Goal: Task Accomplishment & Management: Use online tool/utility

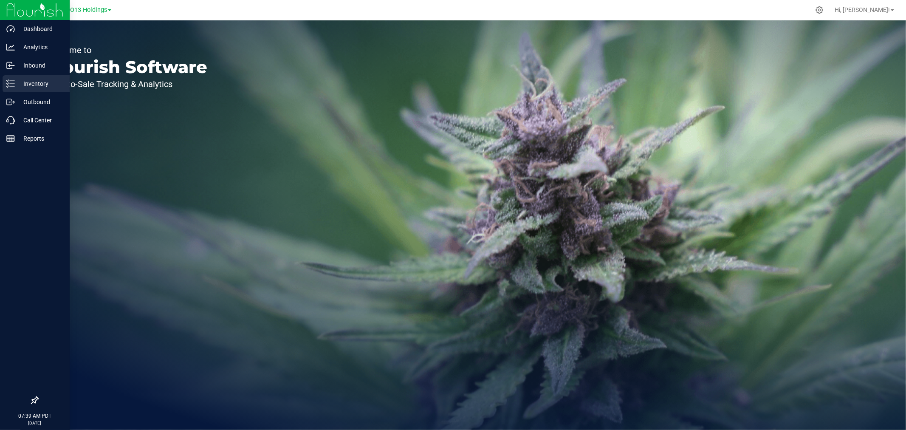
click at [24, 85] on p "Inventory" at bounding box center [40, 84] width 51 height 10
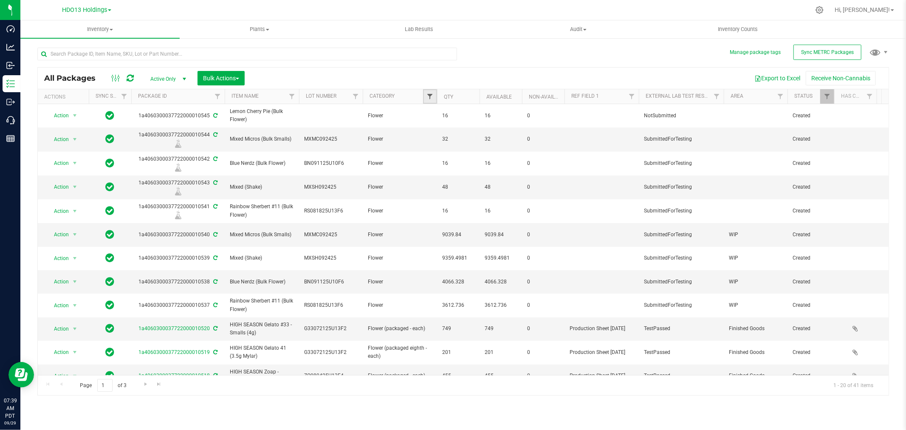
click at [428, 93] on span "Filter" at bounding box center [429, 96] width 7 height 7
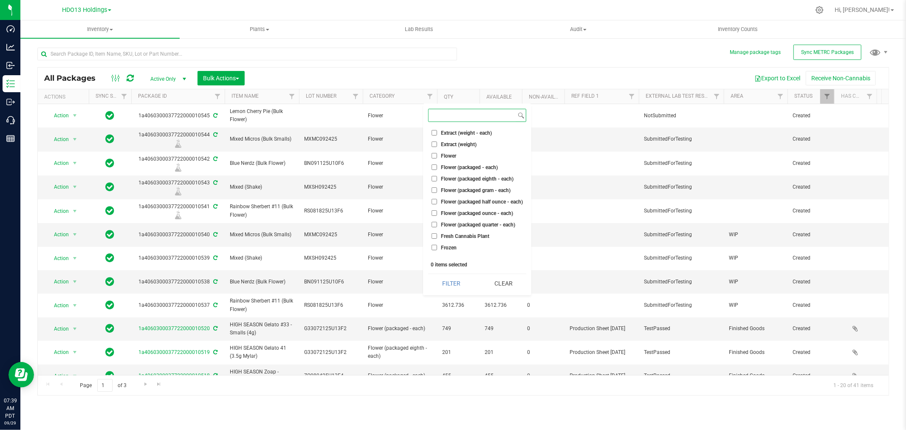
scroll to position [189, 0]
click at [477, 149] on span "Flower (packaged - each)" at bounding box center [469, 150] width 57 height 5
click at [437, 149] on input "Flower (packaged - each)" at bounding box center [434, 151] width 6 height 6
checkbox input "true"
click at [476, 161] on span "Flower (packaged eighth - each)" at bounding box center [477, 162] width 73 height 5
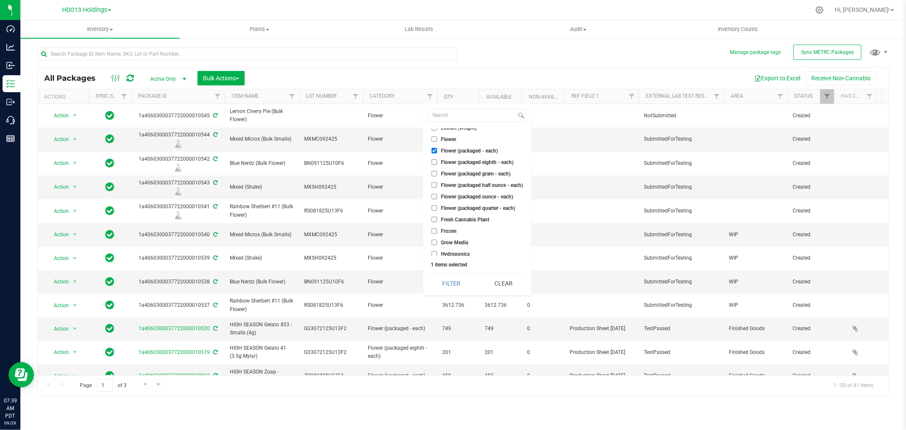
click at [437, 161] on input "Flower (packaged eighth - each)" at bounding box center [434, 162] width 6 height 6
checkbox input "true"
click at [476, 172] on span "Flower (packaged gram - each)" at bounding box center [476, 173] width 70 height 5
click at [437, 172] on input "Flower (packaged gram - each)" at bounding box center [434, 174] width 6 height 6
checkbox input "true"
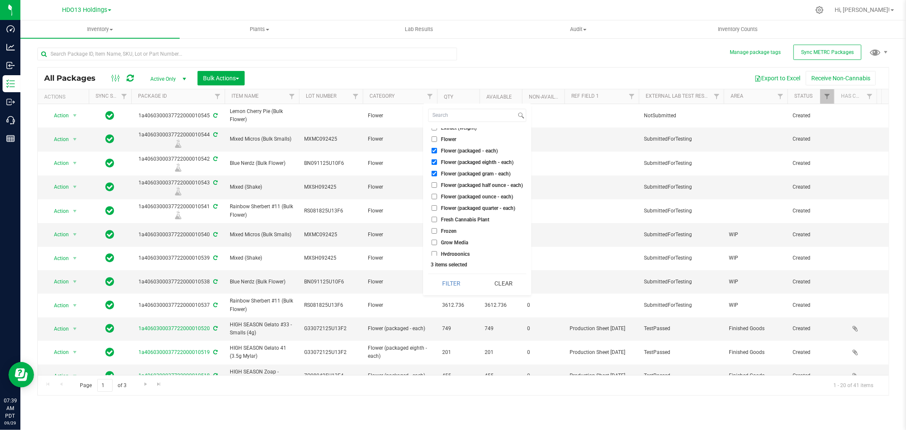
click at [478, 185] on span "Flower (packaged half ounce - each)" at bounding box center [482, 185] width 82 height 5
click at [437, 185] on input "Flower (packaged half ounce - each)" at bounding box center [434, 185] width 6 height 6
checkbox input "true"
click at [478, 194] on span "Flower (packaged ounce - each)" at bounding box center [477, 196] width 72 height 5
click at [437, 194] on input "Flower (packaged ounce - each)" at bounding box center [434, 197] width 6 height 6
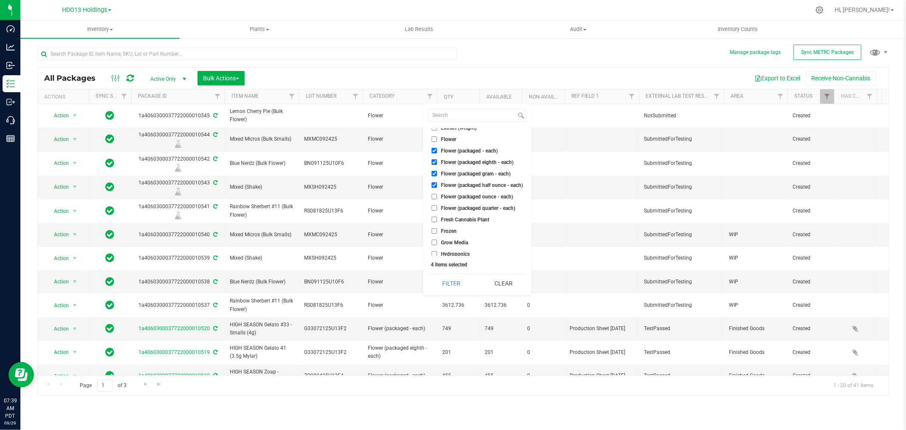
checkbox input "true"
click at [478, 207] on span "Flower (packaged quarter - each)" at bounding box center [478, 208] width 74 height 5
click at [437, 207] on input "Flower (packaged quarter - each)" at bounding box center [434, 208] width 6 height 6
checkbox input "true"
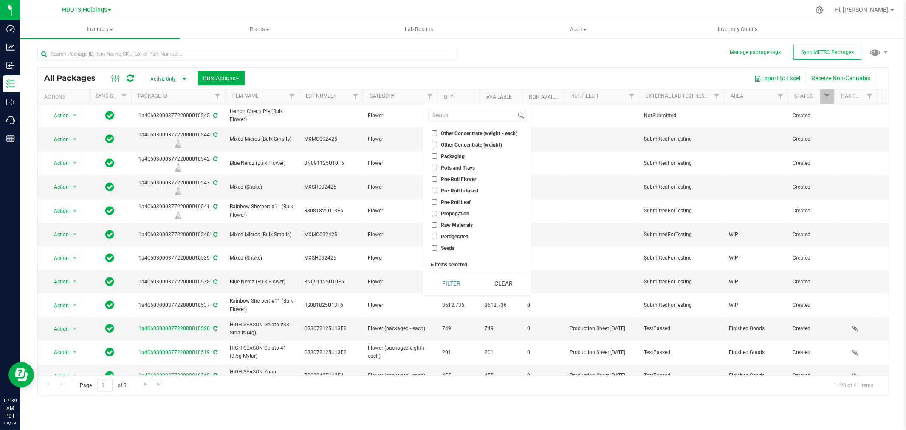
click at [462, 177] on span "Pre-Roll Flower" at bounding box center [458, 179] width 35 height 5
click at [437, 176] on input "Pre-Roll Flower" at bounding box center [434, 179] width 6 height 6
checkbox input "true"
click at [459, 280] on button "Filter" at bounding box center [451, 283] width 46 height 19
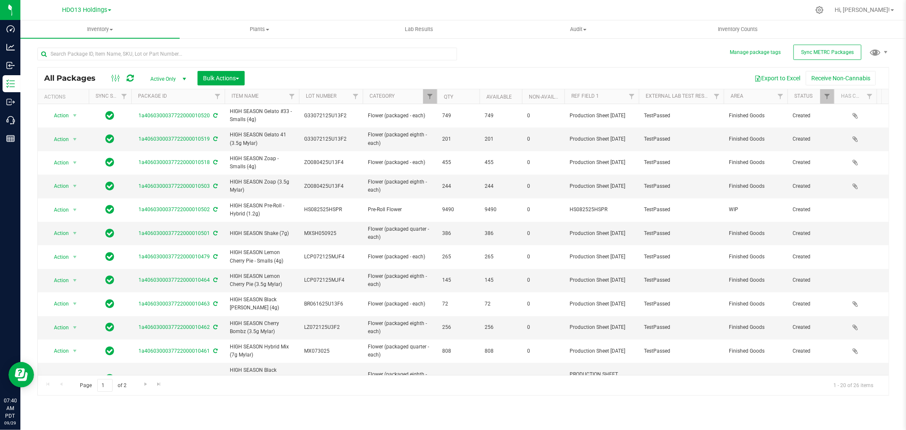
click at [397, 96] on th "Category" at bounding box center [400, 96] width 74 height 15
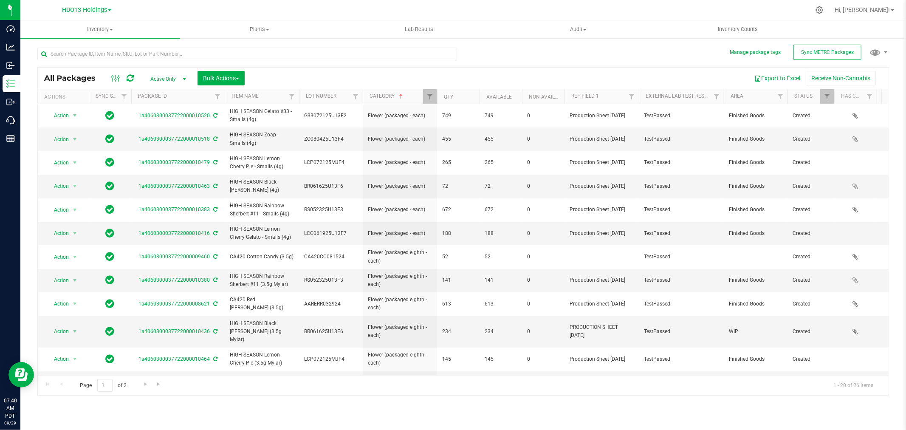
click at [772, 79] on button "Export to Excel" at bounding box center [777, 78] width 57 height 14
drag, startPoint x: 556, startPoint y: 32, endPoint x: 545, endPoint y: 34, distance: 11.2
click at [556, 32] on span "Audit" at bounding box center [578, 29] width 158 height 8
click at [428, 95] on span "Filter" at bounding box center [429, 96] width 7 height 7
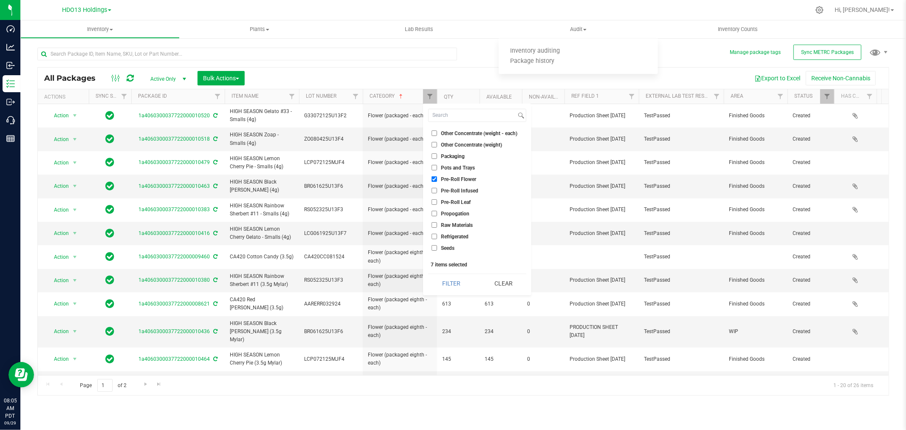
drag, startPoint x: 512, startPoint y: 280, endPoint x: 501, endPoint y: 266, distance: 18.2
click at [513, 281] on button "Clear" at bounding box center [503, 283] width 46 height 19
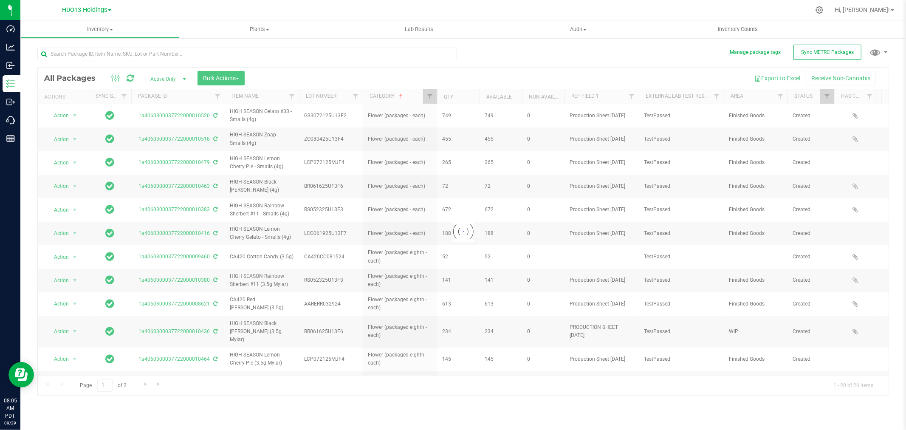
checkbox input "false"
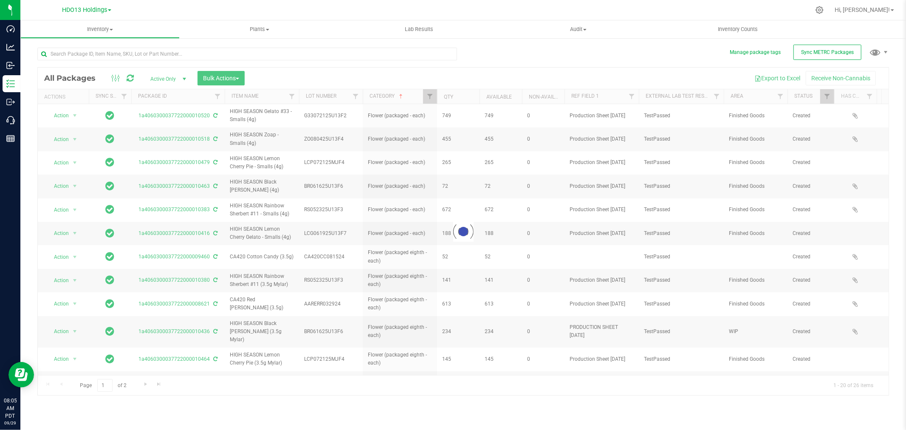
checkbox input "false"
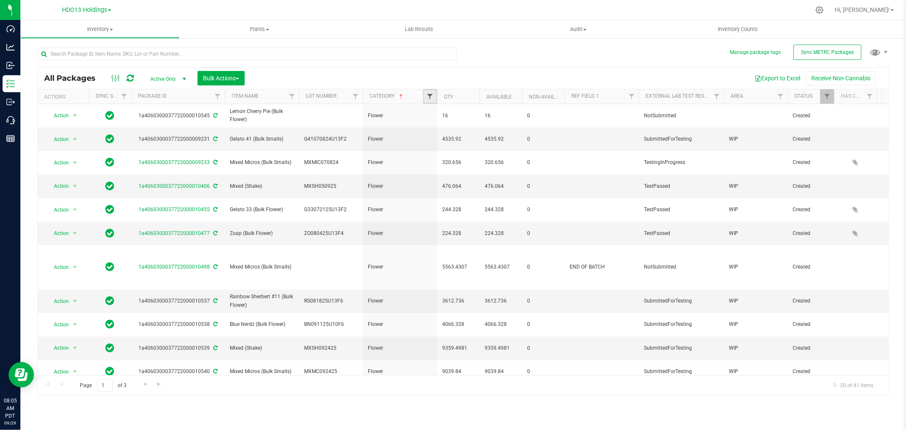
click at [431, 96] on span "Filter" at bounding box center [429, 96] width 7 height 7
click at [570, 58] on div "All Packages Active Only Active Only Lab Samples Locked All External Internal B…" at bounding box center [462, 217] width 851 height 356
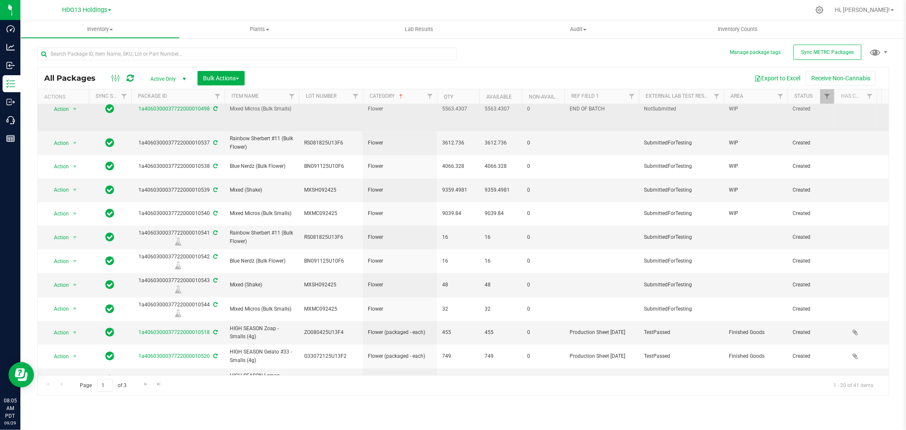
scroll to position [141, 0]
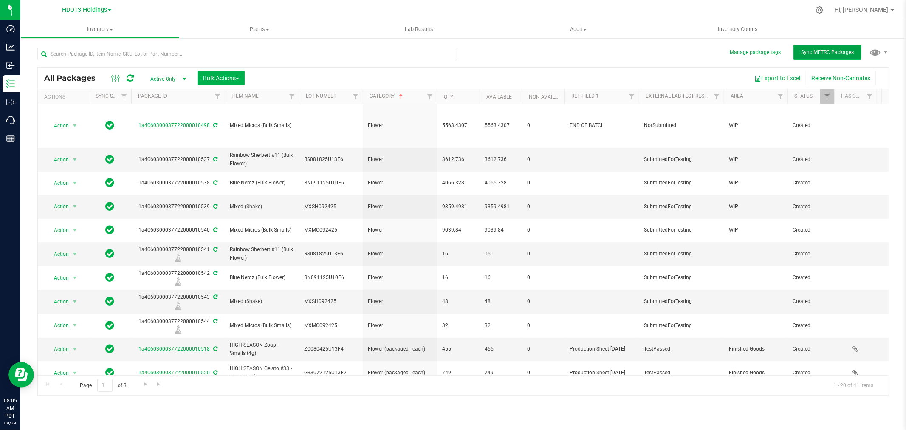
click at [840, 58] on button "Sync METRC Packages" at bounding box center [827, 52] width 68 height 15
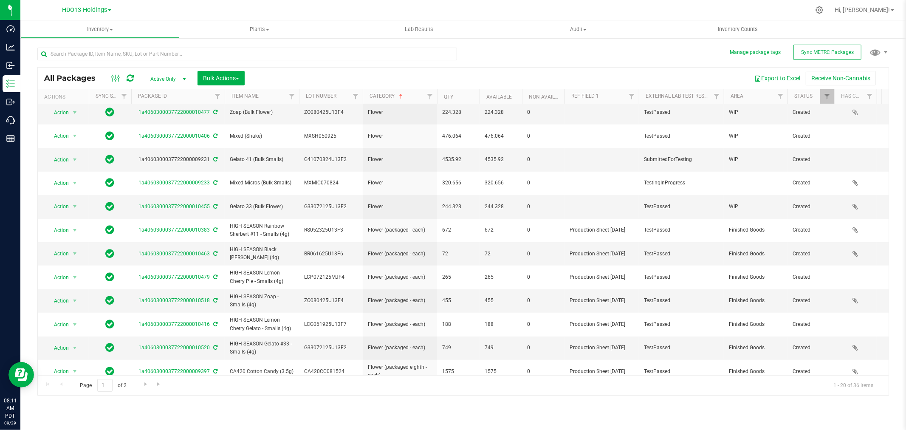
scroll to position [0, 0]
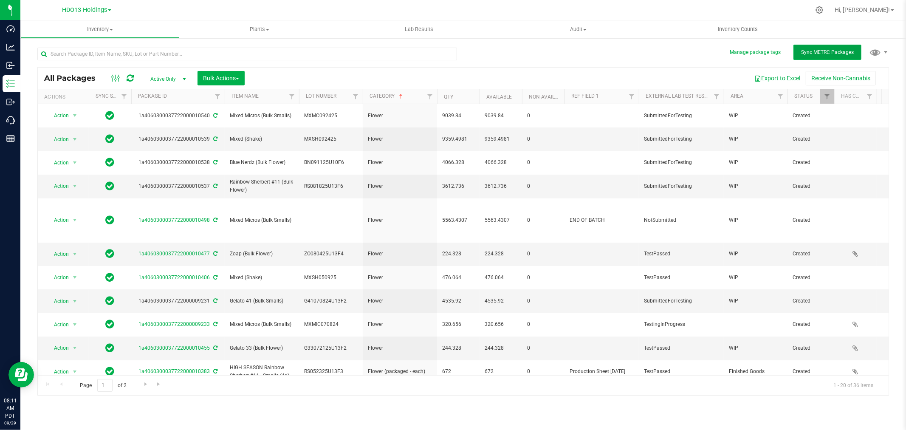
drag, startPoint x: 848, startPoint y: 52, endPoint x: 855, endPoint y: 51, distance: 7.7
click at [852, 51] on span "Sync METRC Packages" at bounding box center [827, 52] width 53 height 6
click at [225, 81] on span "Bulk Actions" at bounding box center [221, 78] width 36 height 7
click at [270, 64] on div at bounding box center [247, 58] width 420 height 20
click at [247, 40] on div at bounding box center [250, 53] width 426 height 27
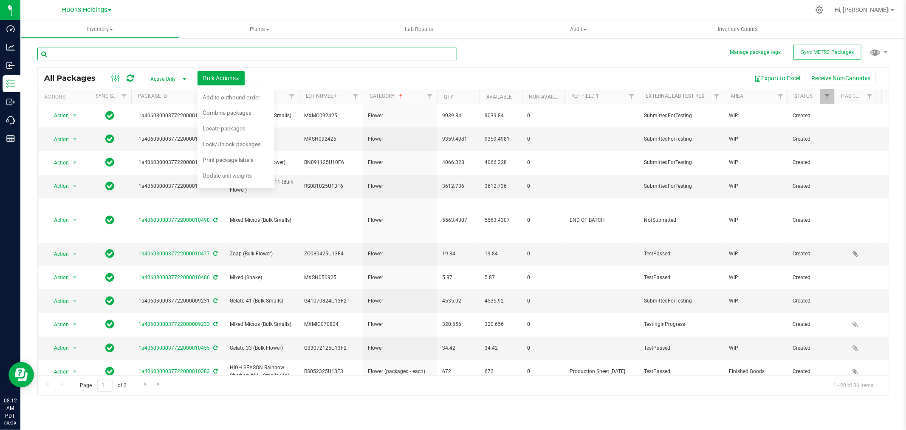
click at [246, 54] on input "text" at bounding box center [247, 54] width 420 height 13
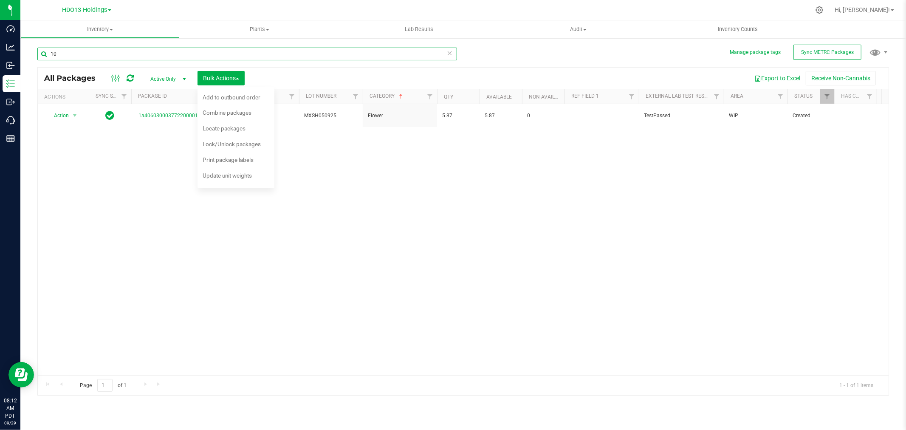
type input "1"
click at [605, 58] on div "Inventory All packages All inventory Waste log Create inventory Plants All plan…" at bounding box center [462, 224] width 885 height 409
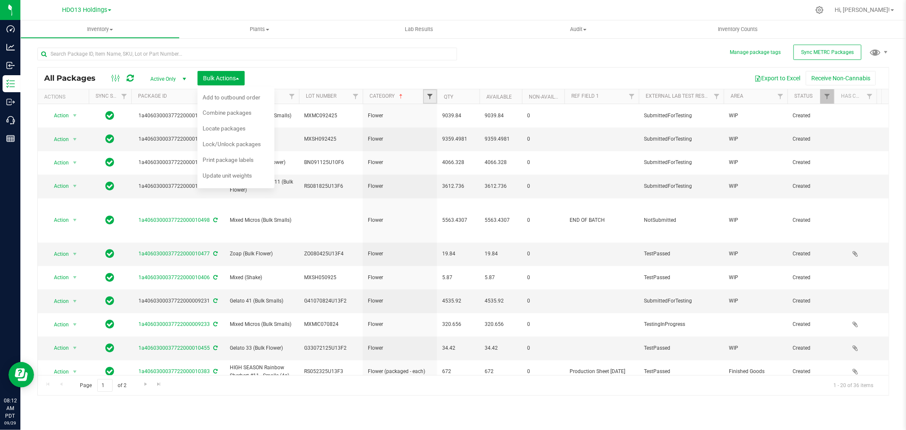
click at [433, 93] on span "Filter" at bounding box center [429, 96] width 7 height 7
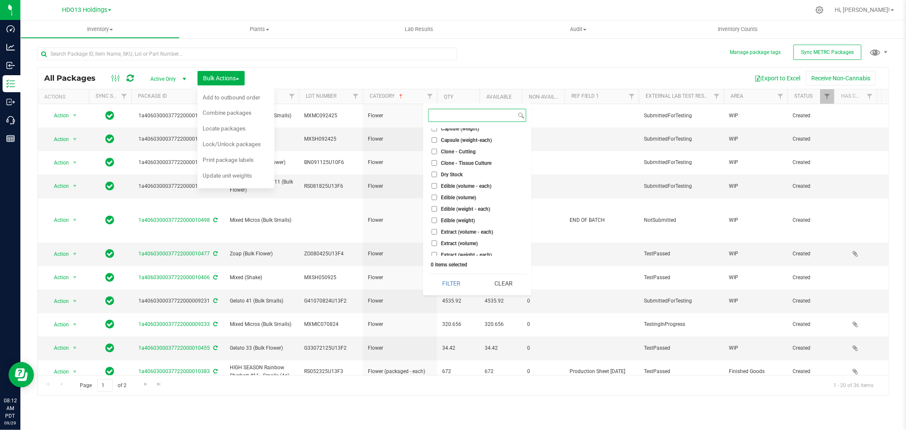
scroll to position [94, 0]
click at [454, 234] on span "Flower" at bounding box center [448, 233] width 15 height 5
click at [437, 234] on input "Flower" at bounding box center [434, 234] width 6 height 6
checkbox input "true"
click at [457, 281] on button "Filter" at bounding box center [451, 283] width 46 height 19
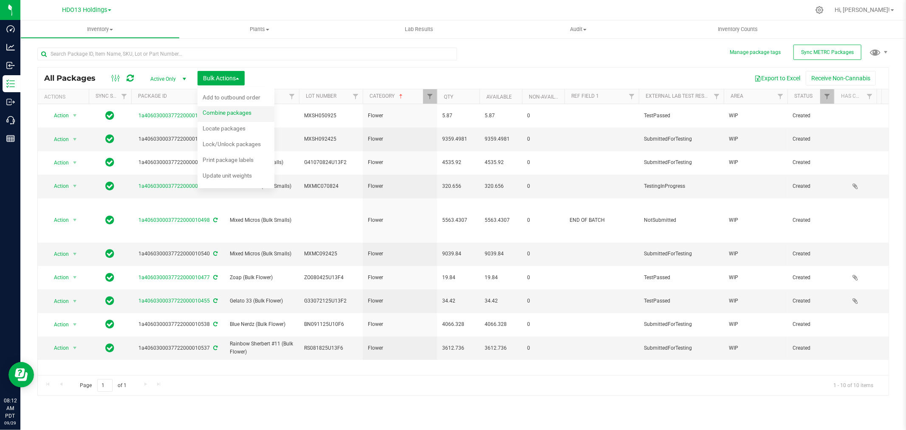
click at [238, 118] on div "Combine packages" at bounding box center [233, 114] width 60 height 14
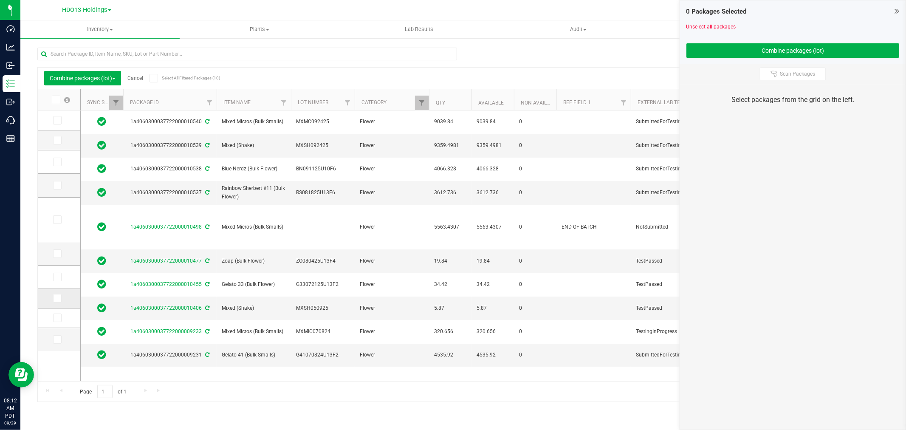
click at [59, 298] on icon at bounding box center [57, 298] width 6 height 0
click at [0, 0] on input "checkbox" at bounding box center [0, 0] width 0 height 0
click at [55, 277] on icon at bounding box center [57, 277] width 6 height 0
click at [0, 0] on input "checkbox" at bounding box center [0, 0] width 0 height 0
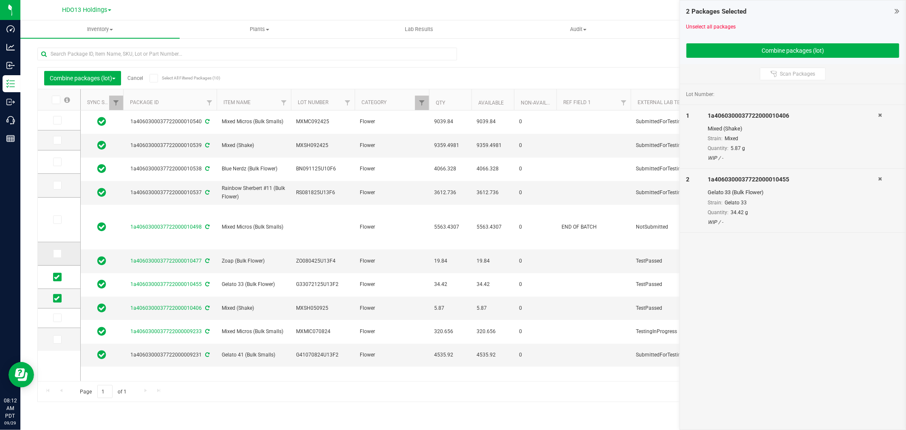
click at [58, 256] on span at bounding box center [57, 253] width 8 height 8
click at [0, 0] on input "checkbox" at bounding box center [0, 0] width 0 height 0
click at [59, 216] on span at bounding box center [57, 219] width 8 height 8
click at [0, 0] on input "checkbox" at bounding box center [0, 0] width 0 height 0
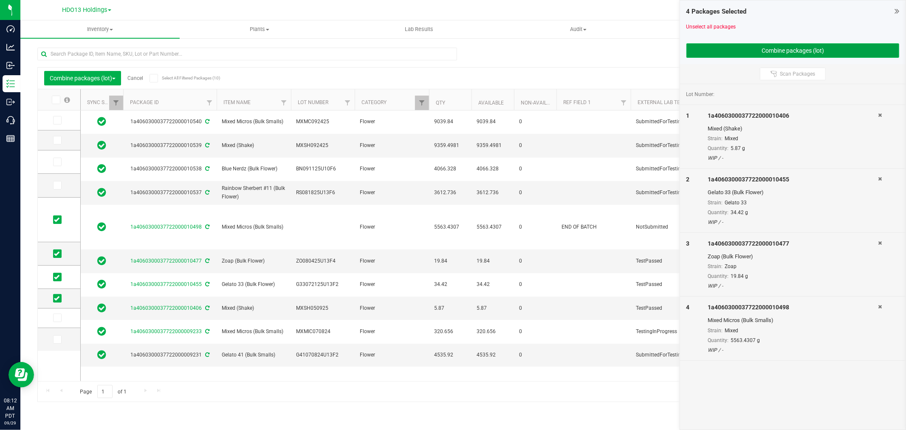
click at [790, 50] on button "Combine packages (lot)" at bounding box center [792, 50] width 213 height 14
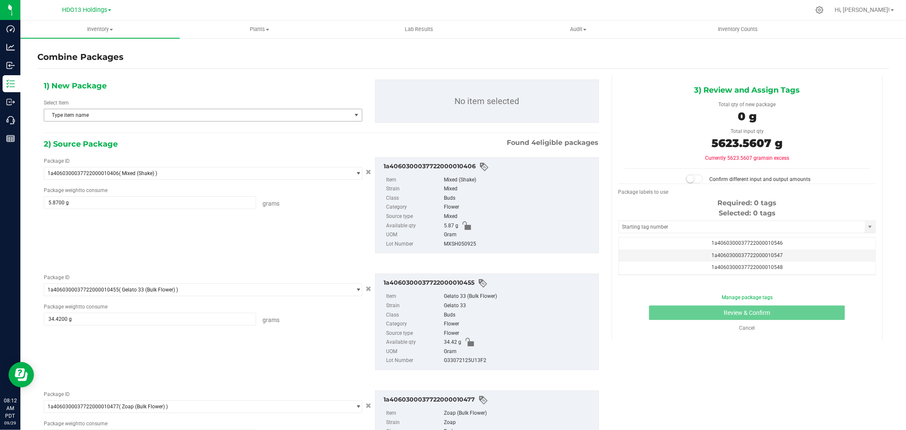
click at [146, 102] on div "Select Item Type item name 007 (Bulk Flower) 130.2 (Bulk Flower) 4 OG (Bulk Flo…" at bounding box center [203, 110] width 319 height 23
click at [147, 105] on div "Select Item Type item name 007 (Bulk Flower) 130.2 (Bulk Flower) 4 OG (Bulk Flo…" at bounding box center [203, 110] width 319 height 23
click at [150, 108] on div "Select Item Type item name 007 (Bulk Flower) 130.2 (Bulk Flower) 4 OG (Bulk Flo…" at bounding box center [203, 110] width 319 height 23
click at [234, 108] on div "Select Item Type item name 007 (Bulk Flower) 130.2 (Bulk Flower) 4 OG (Bulk Flo…" at bounding box center [203, 110] width 319 height 23
click at [227, 113] on span "Type item name" at bounding box center [197, 115] width 307 height 12
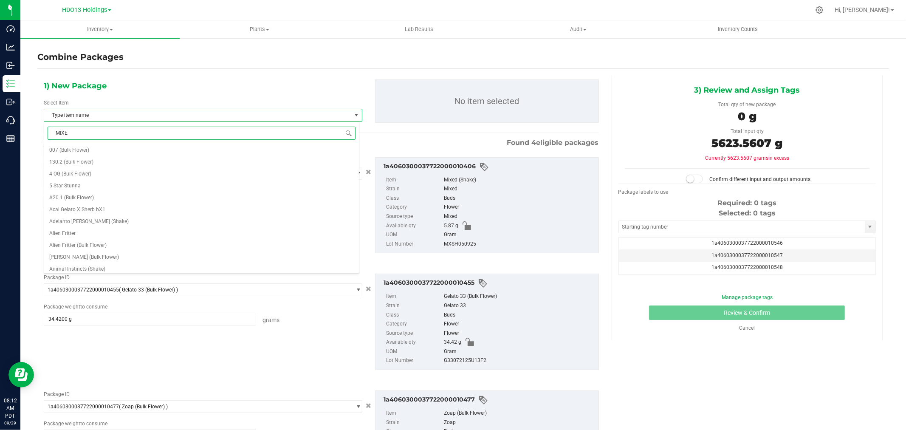
type input "MIXED"
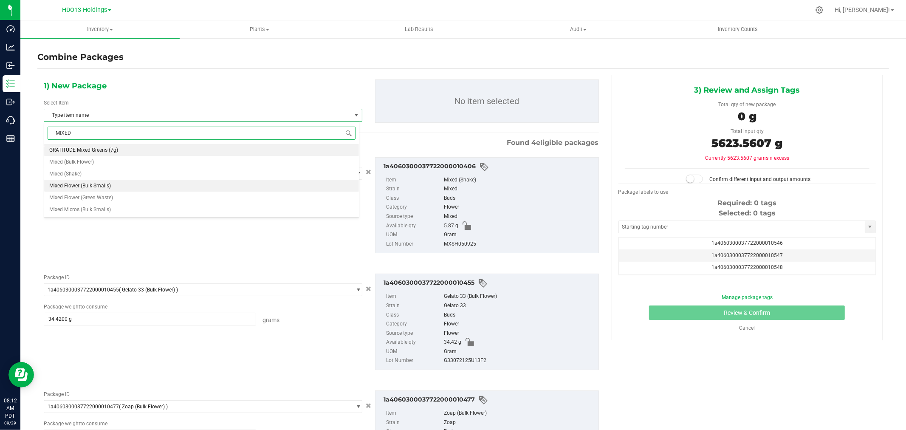
drag, startPoint x: 120, startPoint y: 184, endPoint x: 459, endPoint y: 224, distance: 341.2
click at [121, 185] on li "Mixed Flower (Bulk Smalls)" at bounding box center [201, 186] width 315 height 12
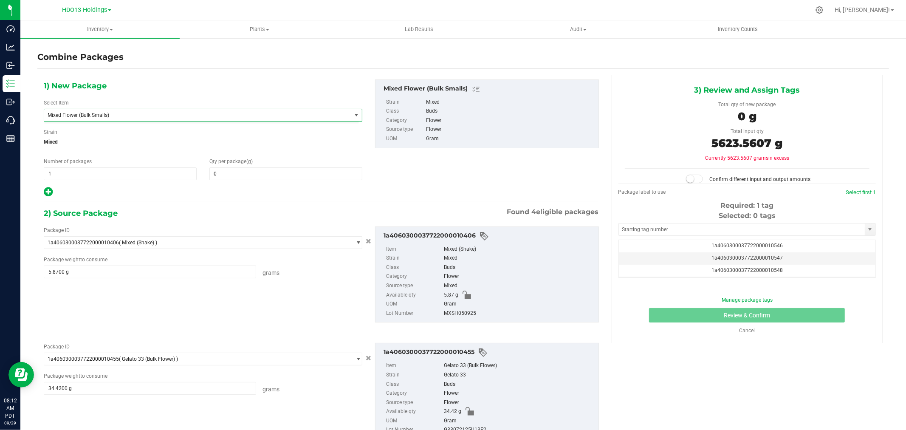
scroll to position [4054, 0]
drag, startPoint x: 759, startPoint y: 143, endPoint x: 725, endPoint y: 143, distance: 34.4
click at [725, 143] on span "5623.5607 g" at bounding box center [746, 143] width 71 height 14
click at [764, 140] on span "5623.5607 g" at bounding box center [746, 143] width 71 height 14
drag, startPoint x: 767, startPoint y: 140, endPoint x: 699, endPoint y: 141, distance: 67.5
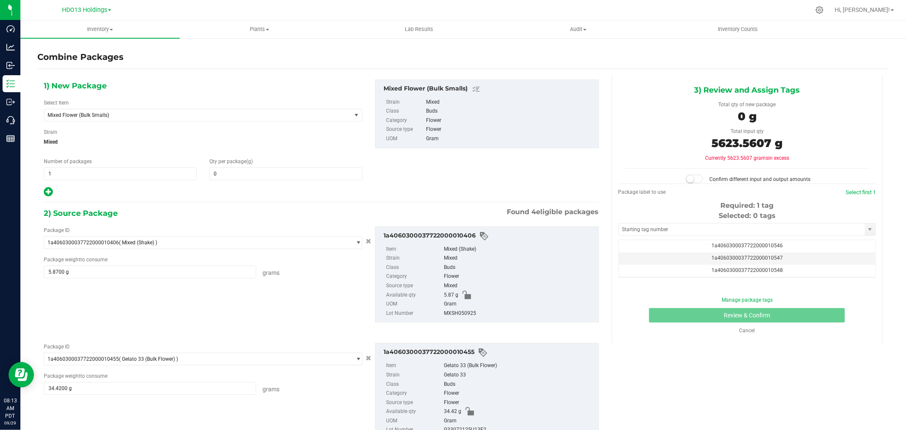
click at [699, 141] on div "5623.5607 g" at bounding box center [747, 144] width 245 height 19
copy span "5623.5607"
click at [240, 171] on span at bounding box center [285, 173] width 153 height 13
paste input "5623.5607"
type input "5623.5607"
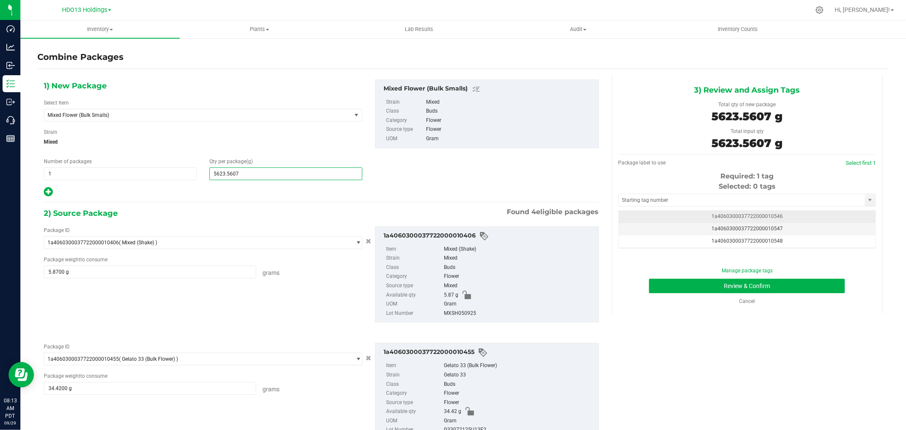
type input "5,624"
click at [801, 217] on td "1a4060300037722000010546" at bounding box center [747, 217] width 257 height 12
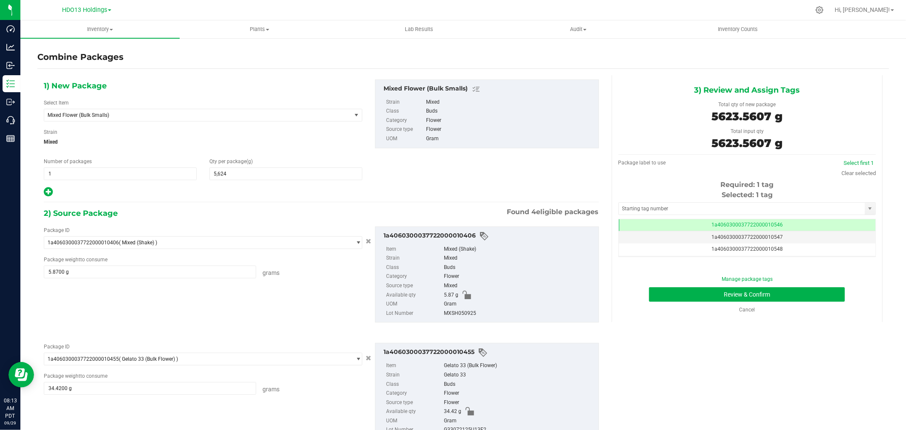
click at [752, 344] on div "1) New Package Select Item Mixed Flower (Bulk Smalls) Midnight Sherbert (Bulk F…" at bounding box center [462, 378] width 851 height 606
click at [711, 304] on div "Manage package tags Review & Confirm Cancel" at bounding box center [747, 294] width 245 height 38
click at [712, 300] on button "Review & Confirm" at bounding box center [747, 294] width 196 height 14
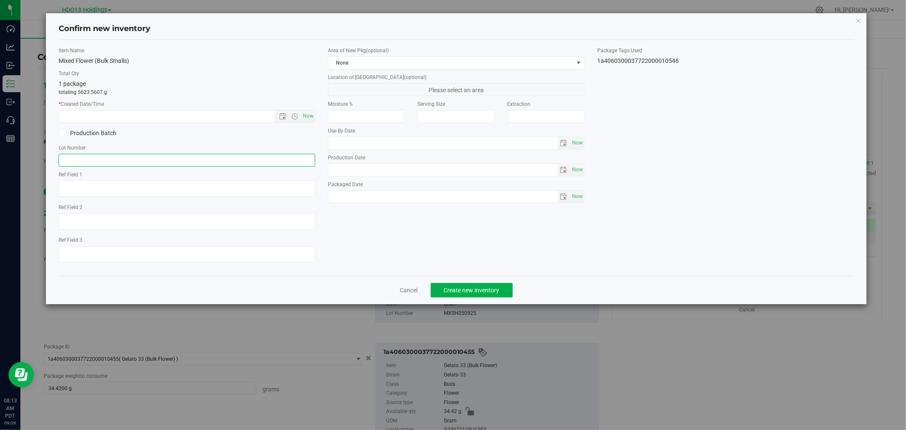
click at [196, 163] on input "text" at bounding box center [187, 160] width 257 height 13
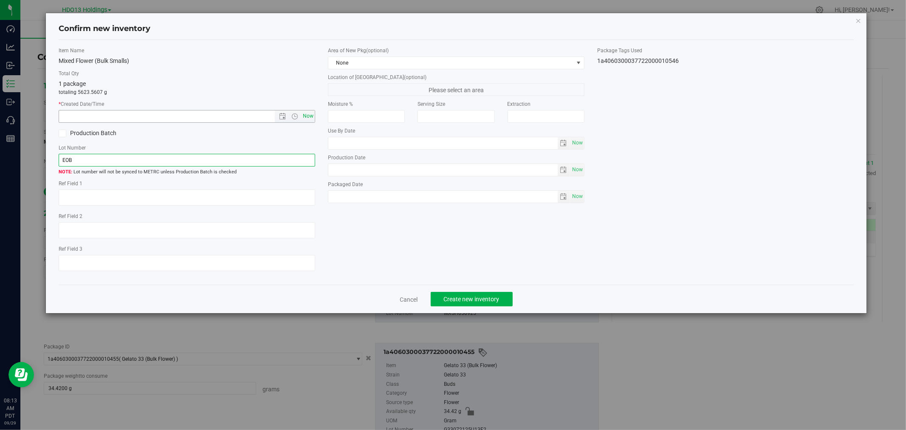
type input "EOB"
click at [308, 120] on span "Now" at bounding box center [308, 116] width 14 height 12
type input "[DATE] 8:13 AM"
click at [476, 64] on span "None" at bounding box center [450, 63] width 245 height 12
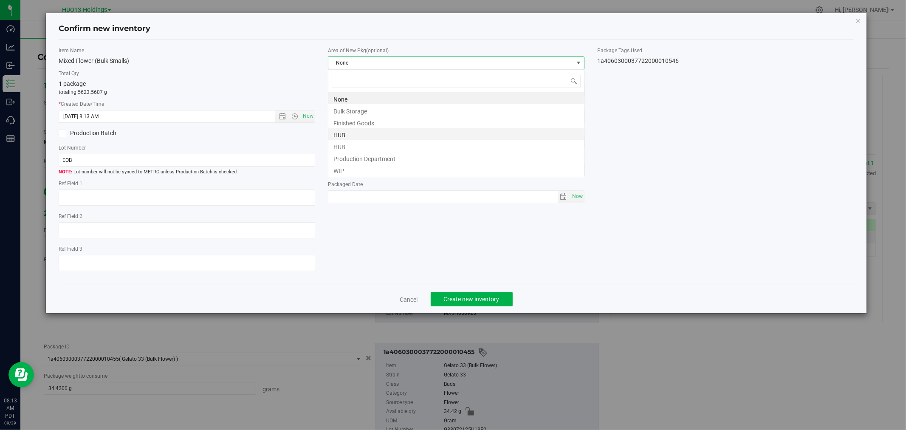
scroll to position [42454, 42210]
click at [355, 170] on li "WIP" at bounding box center [456, 169] width 256 height 12
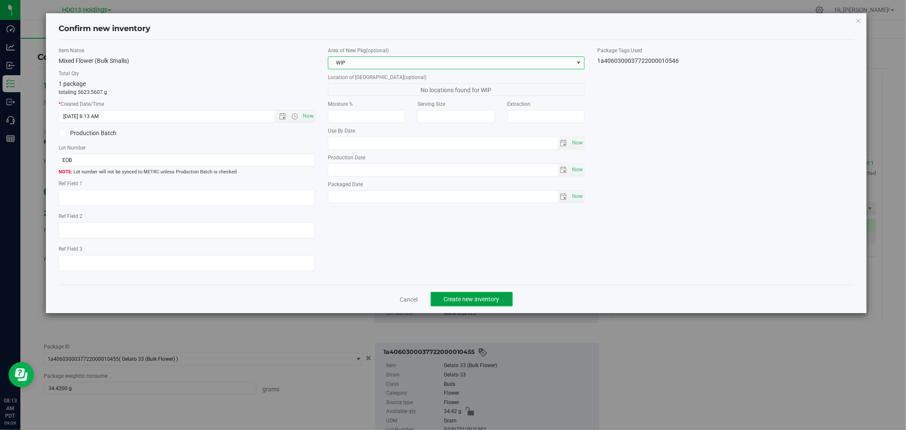
click at [476, 302] on span "Create new inventory" at bounding box center [472, 299] width 56 height 7
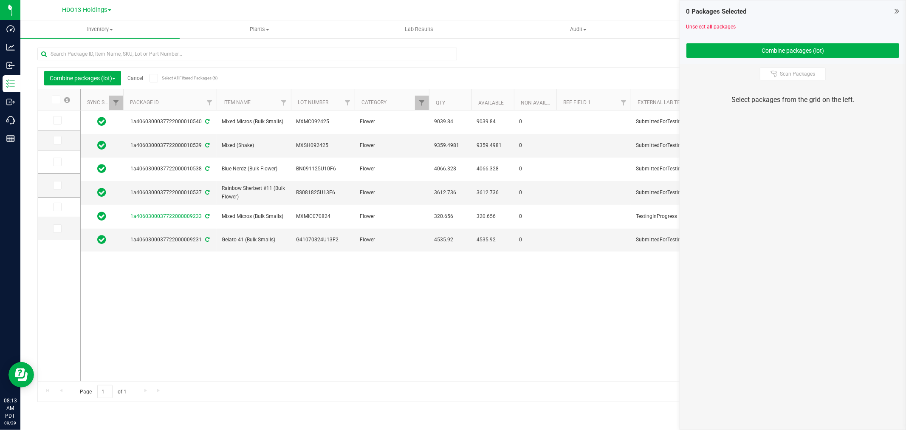
click at [257, 258] on div "1a4060300037722000010540 Mixed Micros (Bulk Smalls) MXMC092425 Flower 9039.84 9…" at bounding box center [484, 245] width 807 height 271
drag, startPoint x: 119, startPoint y: 75, endPoint x: 149, endPoint y: 88, distance: 33.1
click at [119, 75] on button "Combine packages (lot)" at bounding box center [82, 78] width 77 height 14
click at [139, 74] on div "Combine packages (lot) Cancel Select All Filtered Packages (6)" at bounding box center [124, 78] width 160 height 14
click at [142, 79] on link "Cancel" at bounding box center [135, 78] width 16 height 6
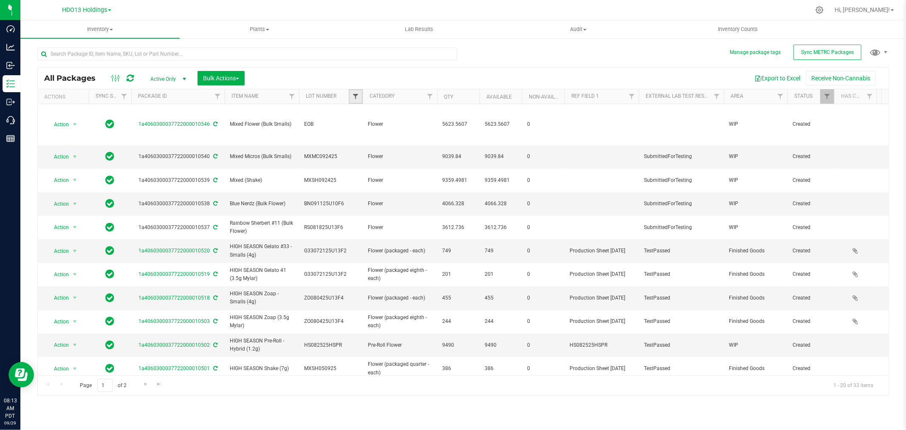
click at [357, 93] on span "Filter" at bounding box center [355, 96] width 7 height 7
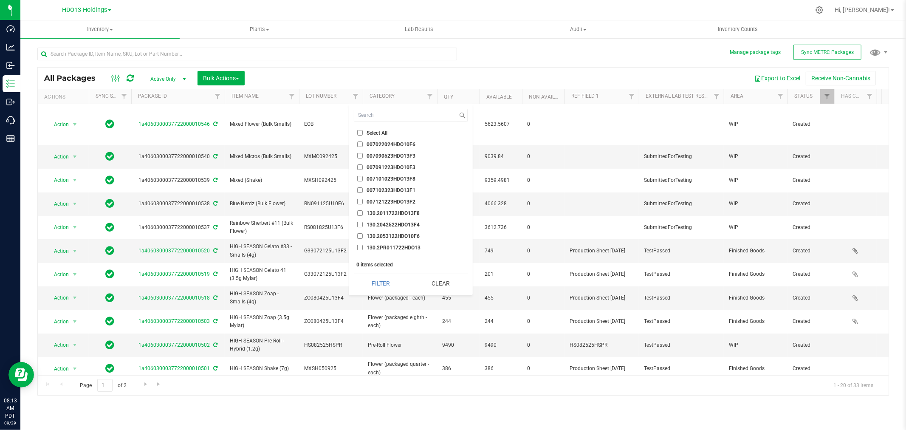
click at [440, 77] on div "Export to Excel Receive Non-Cannabis" at bounding box center [566, 78] width 631 height 14
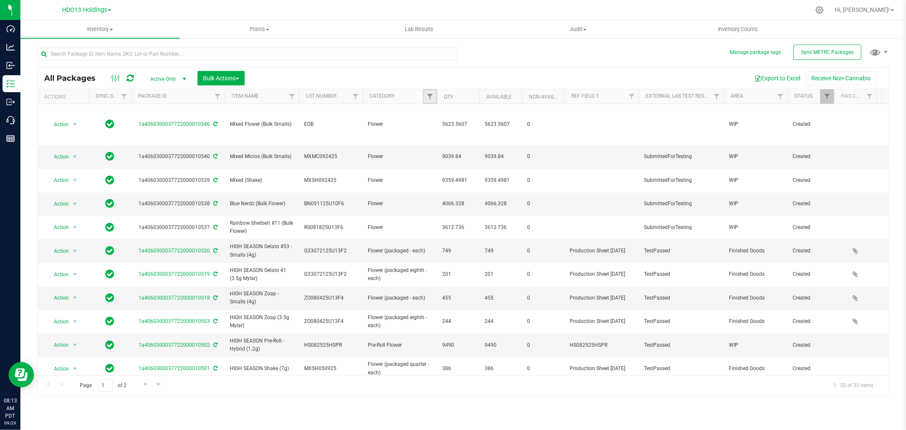
click at [425, 96] on link "Filter" at bounding box center [430, 96] width 14 height 14
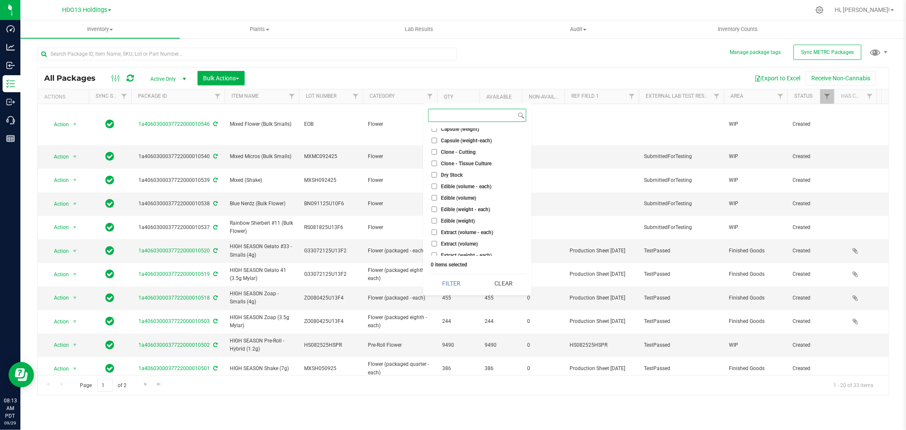
scroll to position [141, 0]
click at [445, 182] on li "Flower" at bounding box center [477, 186] width 98 height 9
click at [438, 184] on label "Flower" at bounding box center [443, 186] width 25 height 6
click at [437, 184] on input "Flower" at bounding box center [434, 186] width 6 height 6
checkbox input "true"
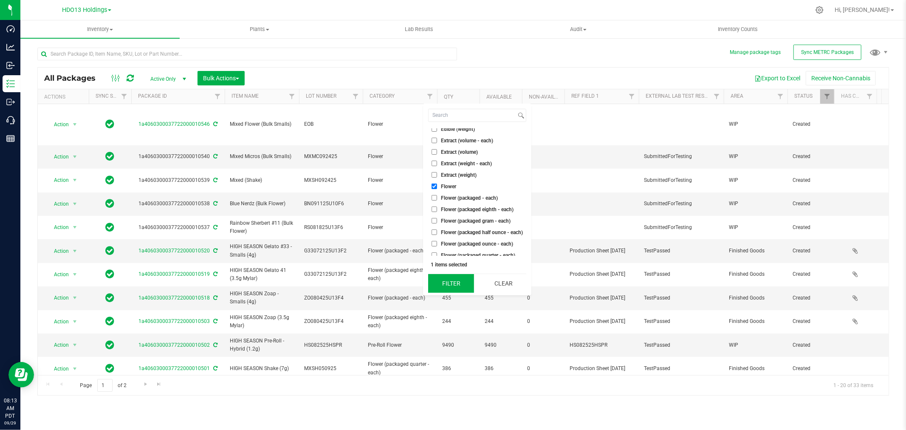
click at [447, 283] on button "Filter" at bounding box center [451, 283] width 46 height 19
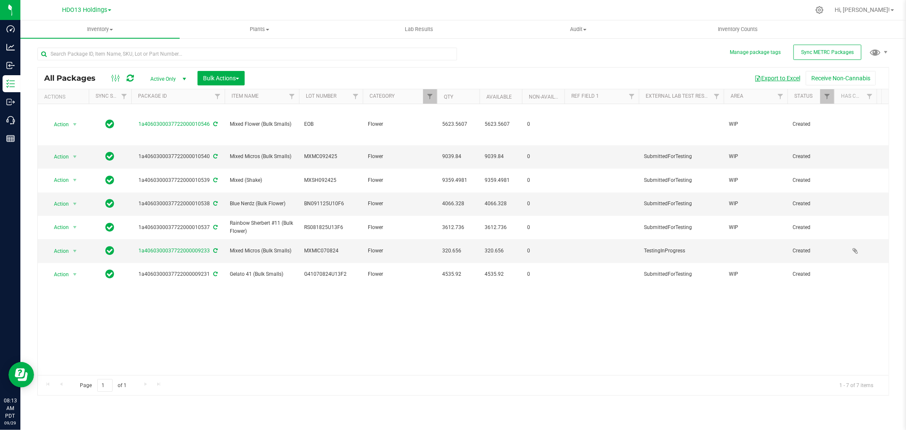
click at [780, 72] on button "Export to Excel" at bounding box center [777, 78] width 57 height 14
click at [439, 95] on th "Qty" at bounding box center [458, 96] width 42 height 15
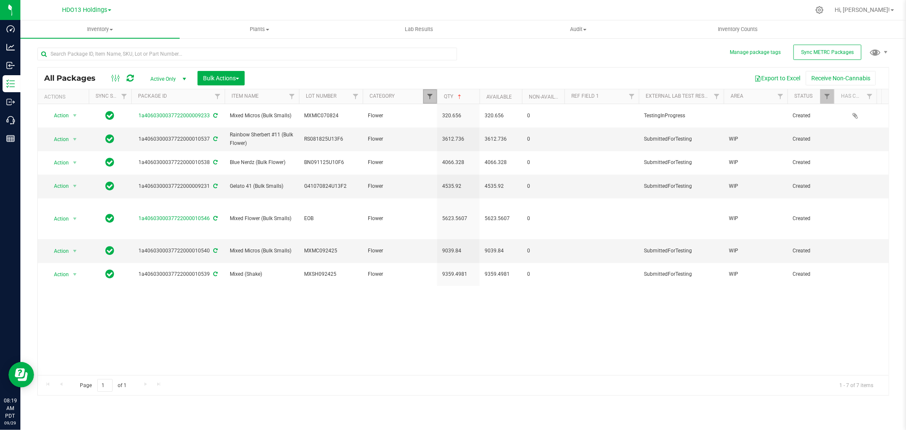
click at [427, 94] on span "Filter" at bounding box center [429, 96] width 7 height 7
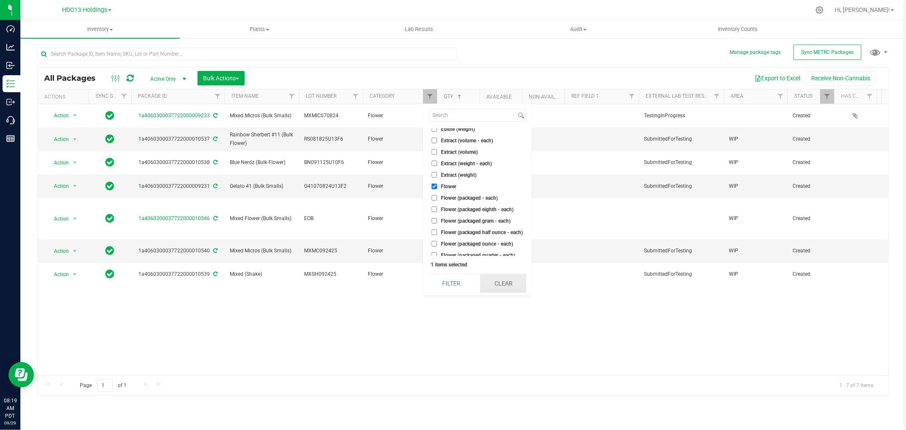
click at [515, 282] on button "Clear" at bounding box center [503, 283] width 46 height 19
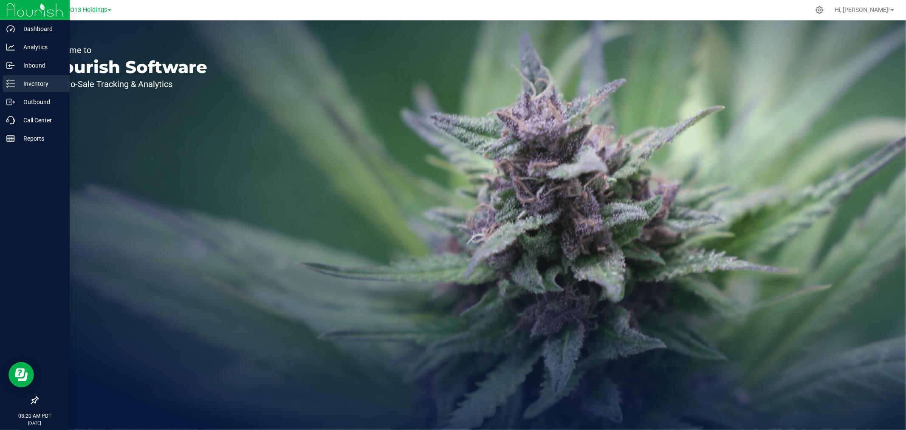
click at [41, 90] on div "Inventory" at bounding box center [36, 83] width 67 height 17
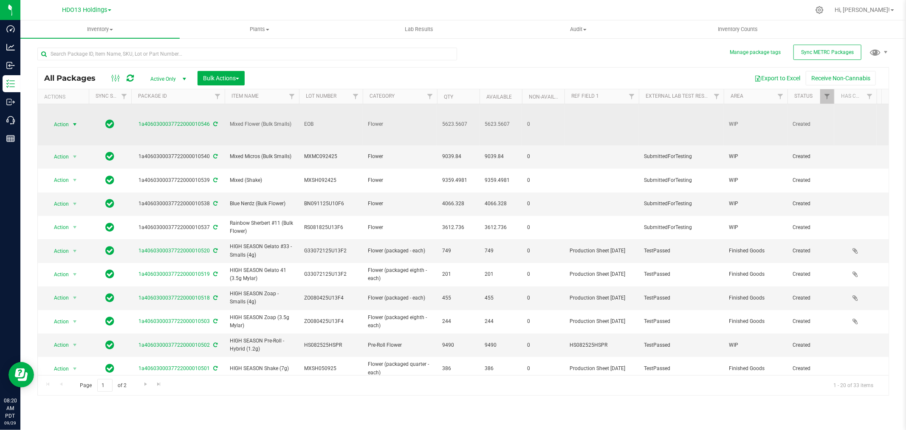
click at [68, 126] on span "Action" at bounding box center [57, 124] width 23 height 12
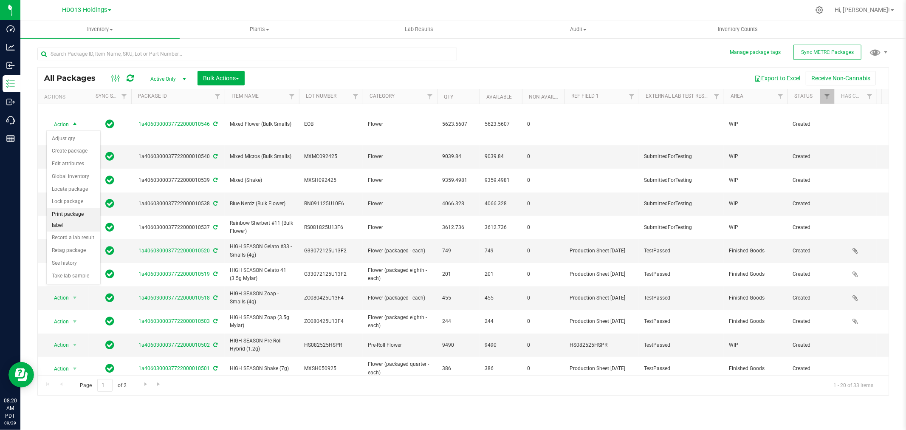
click at [70, 220] on li "Print package label" at bounding box center [74, 219] width 54 height 23
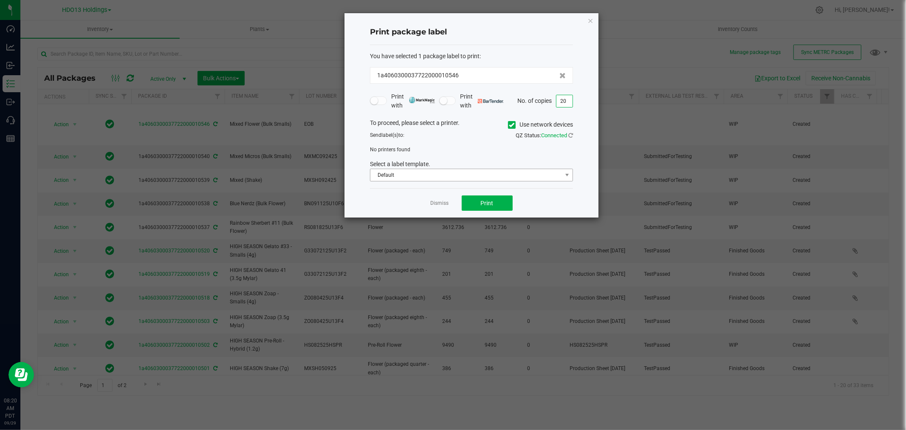
type input "20"
click at [474, 176] on span "Default" at bounding box center [466, 175] width 192 height 12
drag, startPoint x: 432, startPoint y: 209, endPoint x: 482, endPoint y: 172, distance: 61.9
click at [432, 207] on li "WIP Labels" at bounding box center [471, 205] width 202 height 14
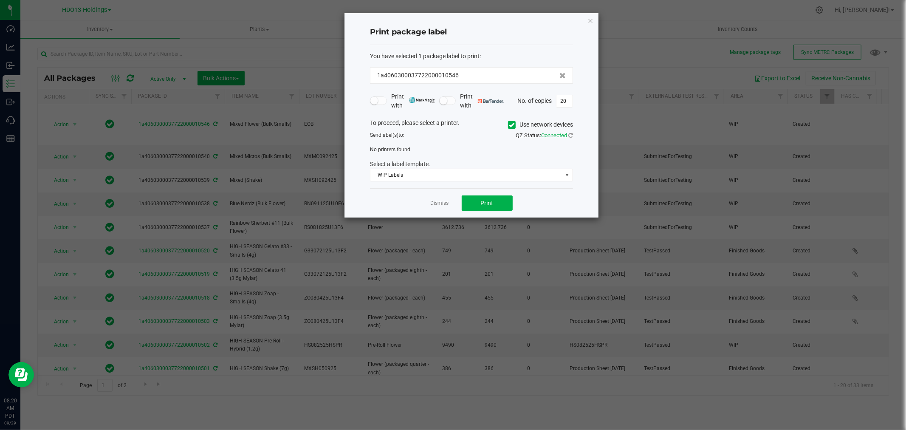
click at [543, 120] on label "Use network devices" at bounding box center [540, 124] width 65 height 9
click at [0, 0] on input "Use network devices" at bounding box center [0, 0] width 0 height 0
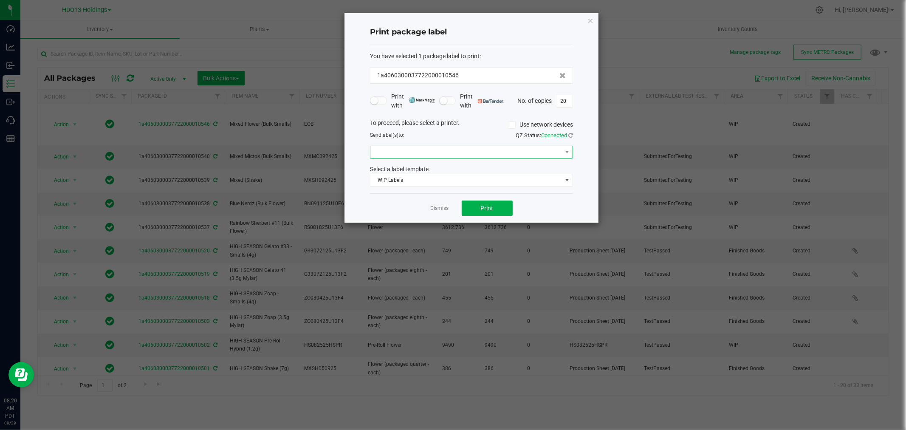
click at [521, 153] on span at bounding box center [466, 152] width 192 height 12
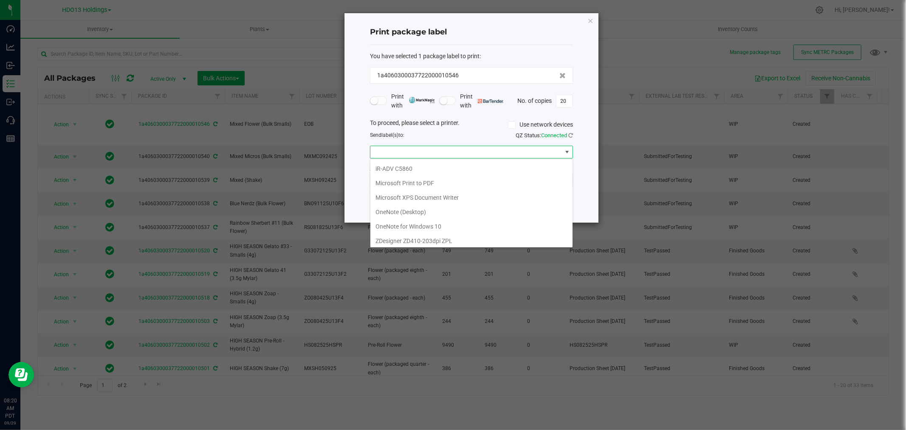
scroll to position [147, 0]
click at [406, 239] on ZPL "ZDesigner ZD410-203dpi ZPL" at bounding box center [471, 238] width 202 height 14
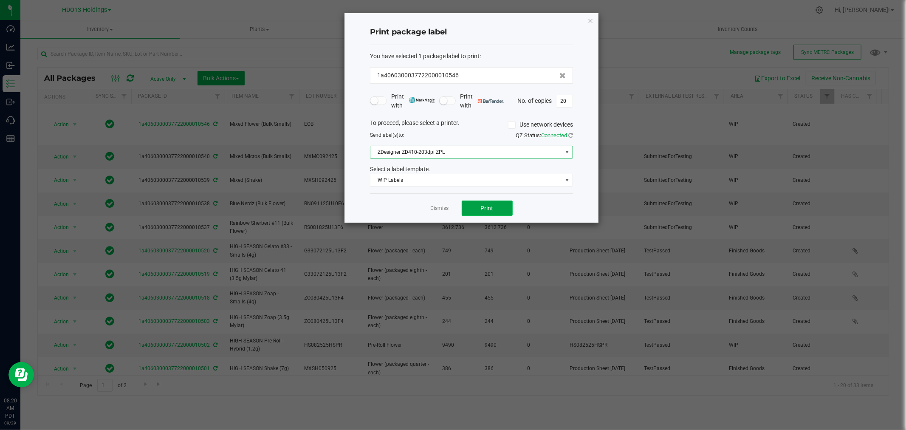
click at [476, 210] on button "Print" at bounding box center [487, 207] width 51 height 15
